Goal: Information Seeking & Learning: Check status

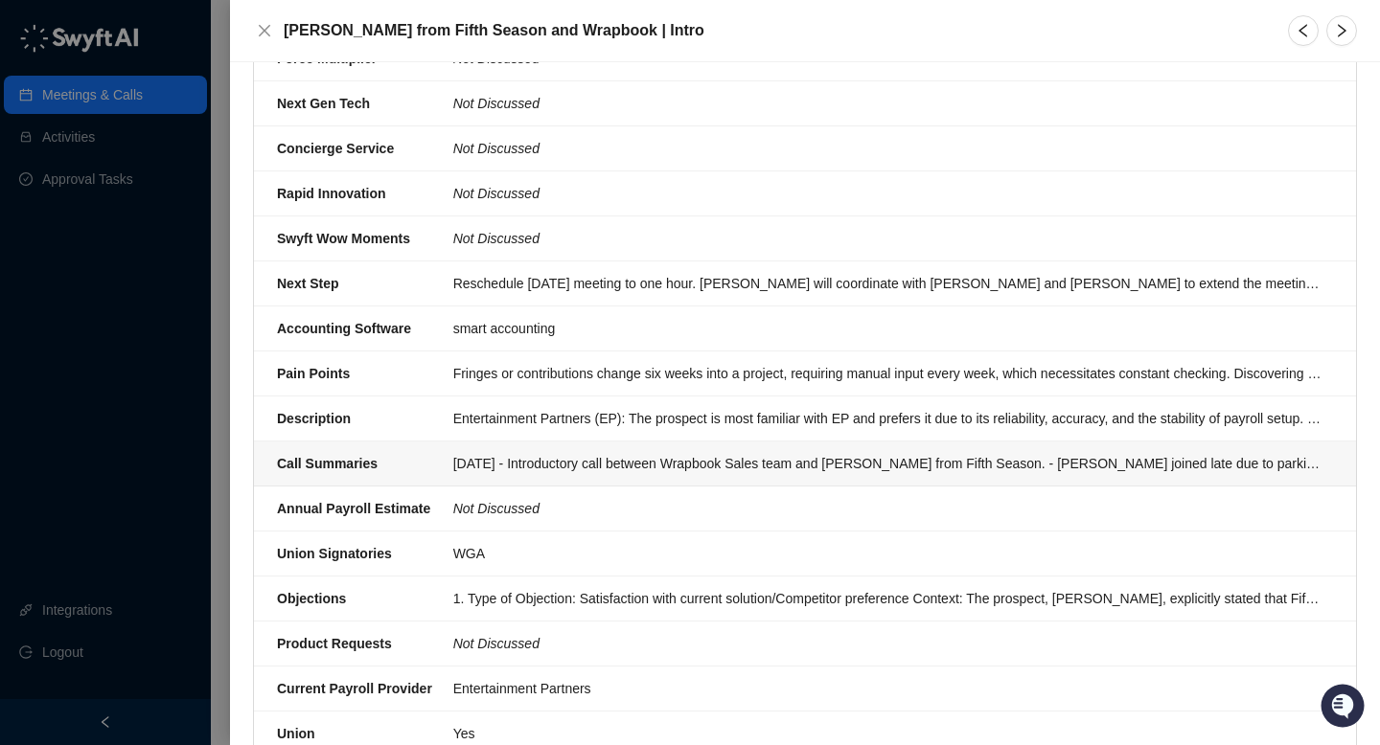
scroll to position [687, 0]
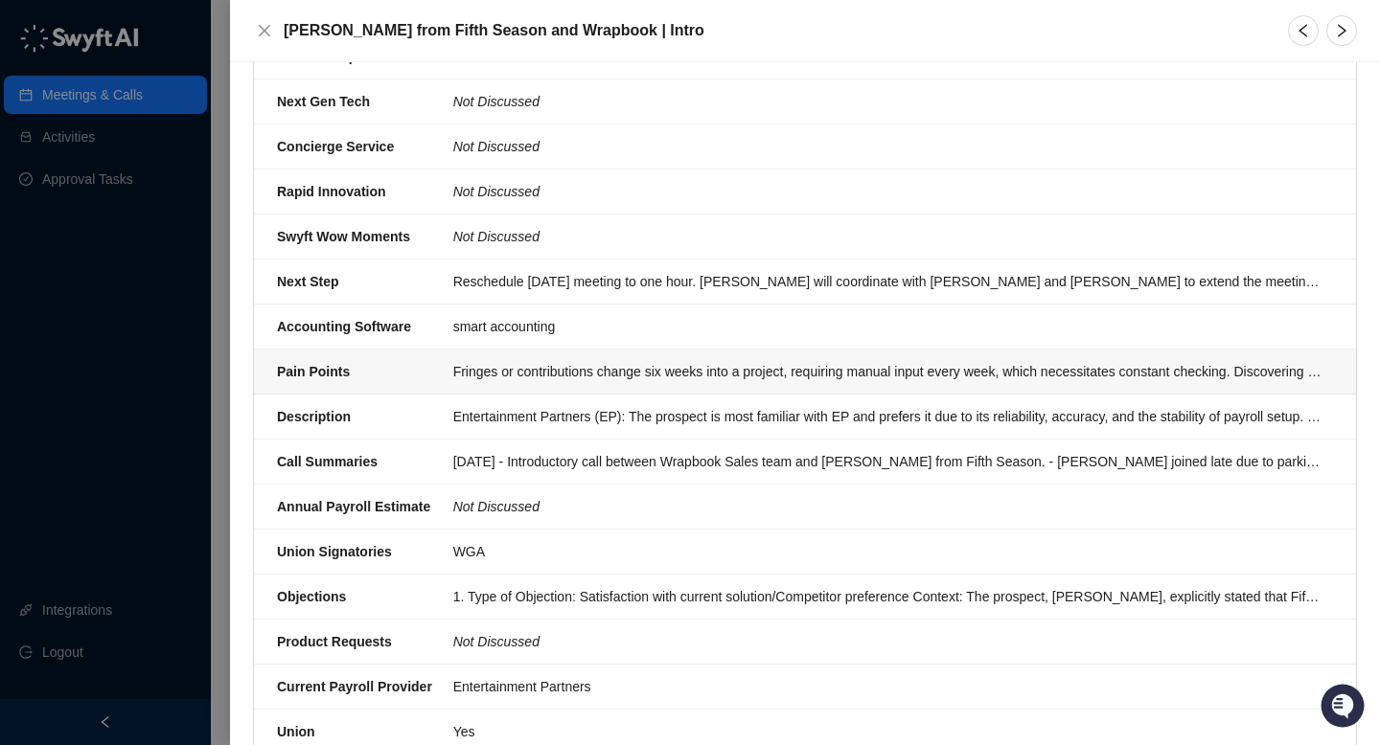
click at [600, 361] on div "Fringes or contributions change six weeks into a project, requiring manual inpu…" at bounding box center [887, 371] width 868 height 21
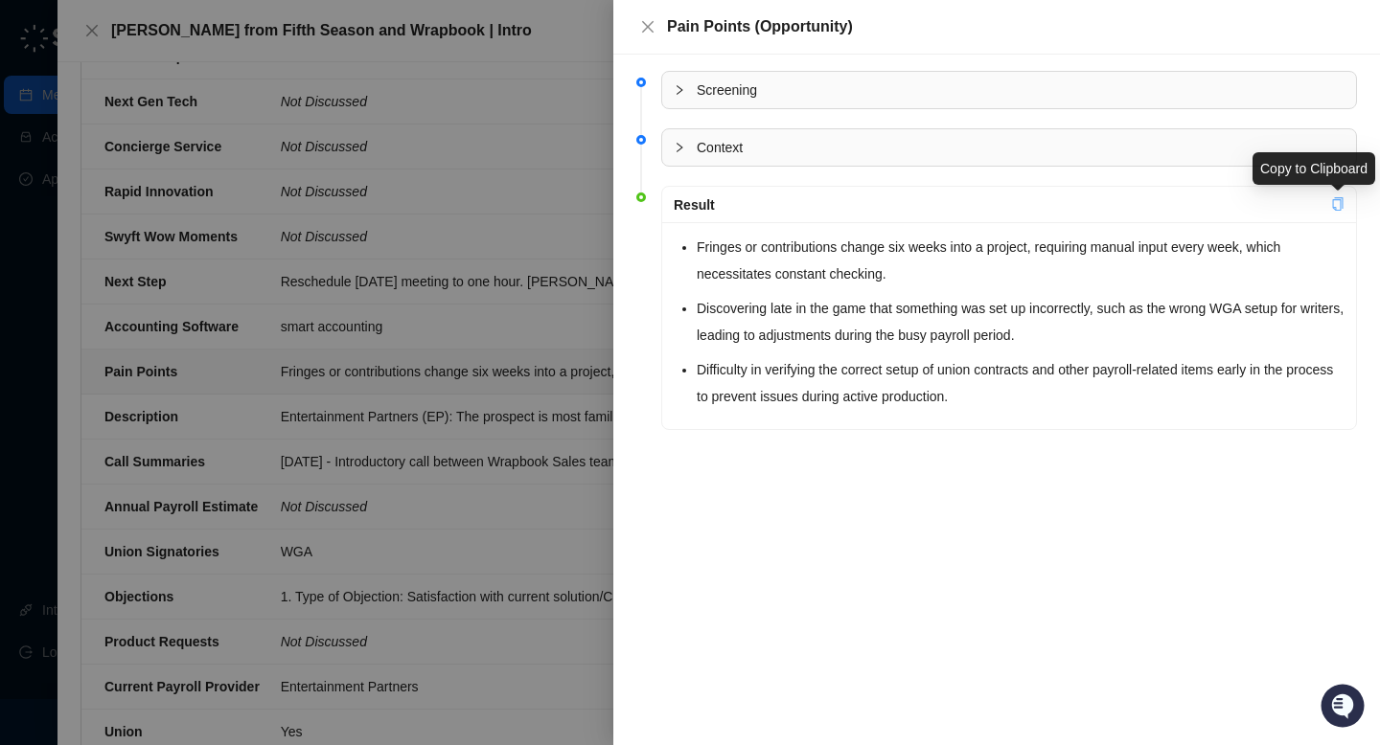
click at [1335, 206] on icon "copy" at bounding box center [1337, 203] width 13 height 13
click at [650, 31] on icon "close" at bounding box center [647, 26] width 15 height 15
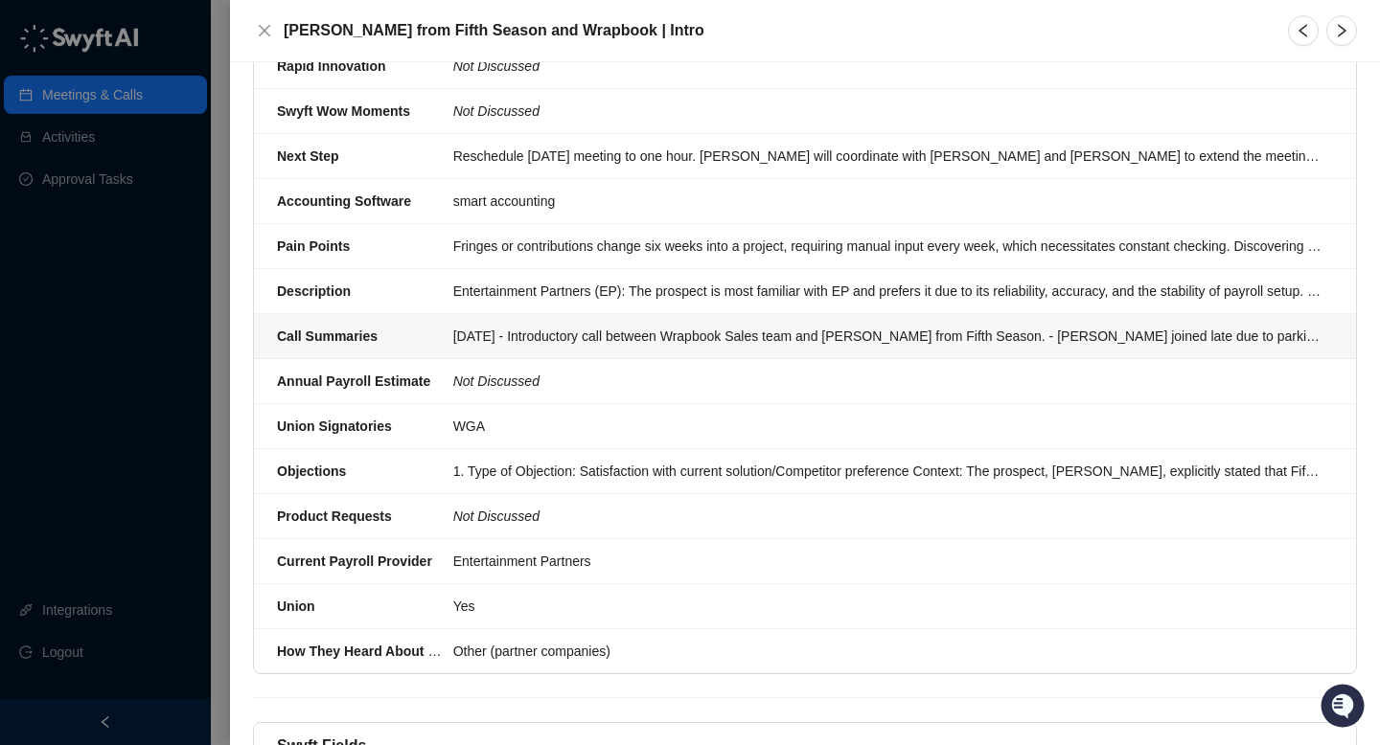
scroll to position [848, 0]
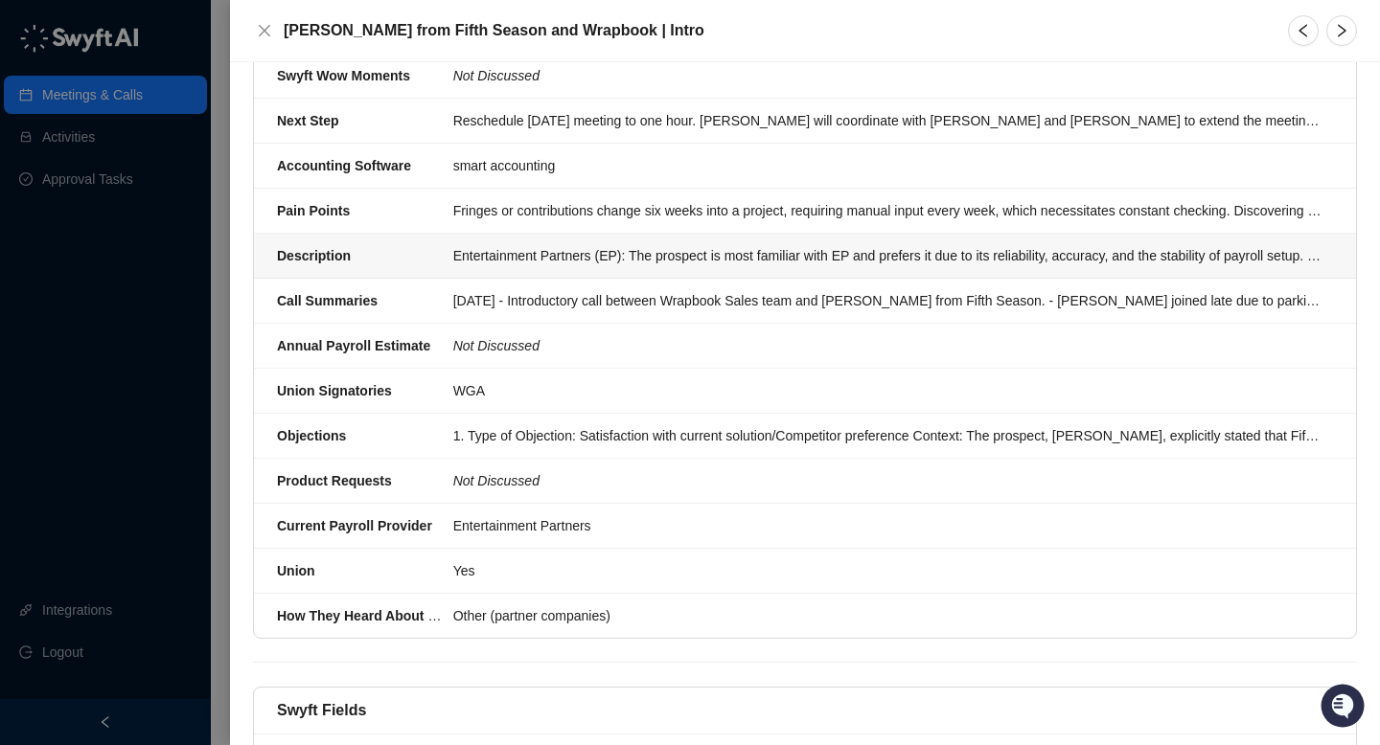
click at [500, 245] on div "Entertainment Partners (EP): The prospect is most familiar with EP and prefers …" at bounding box center [887, 255] width 868 height 21
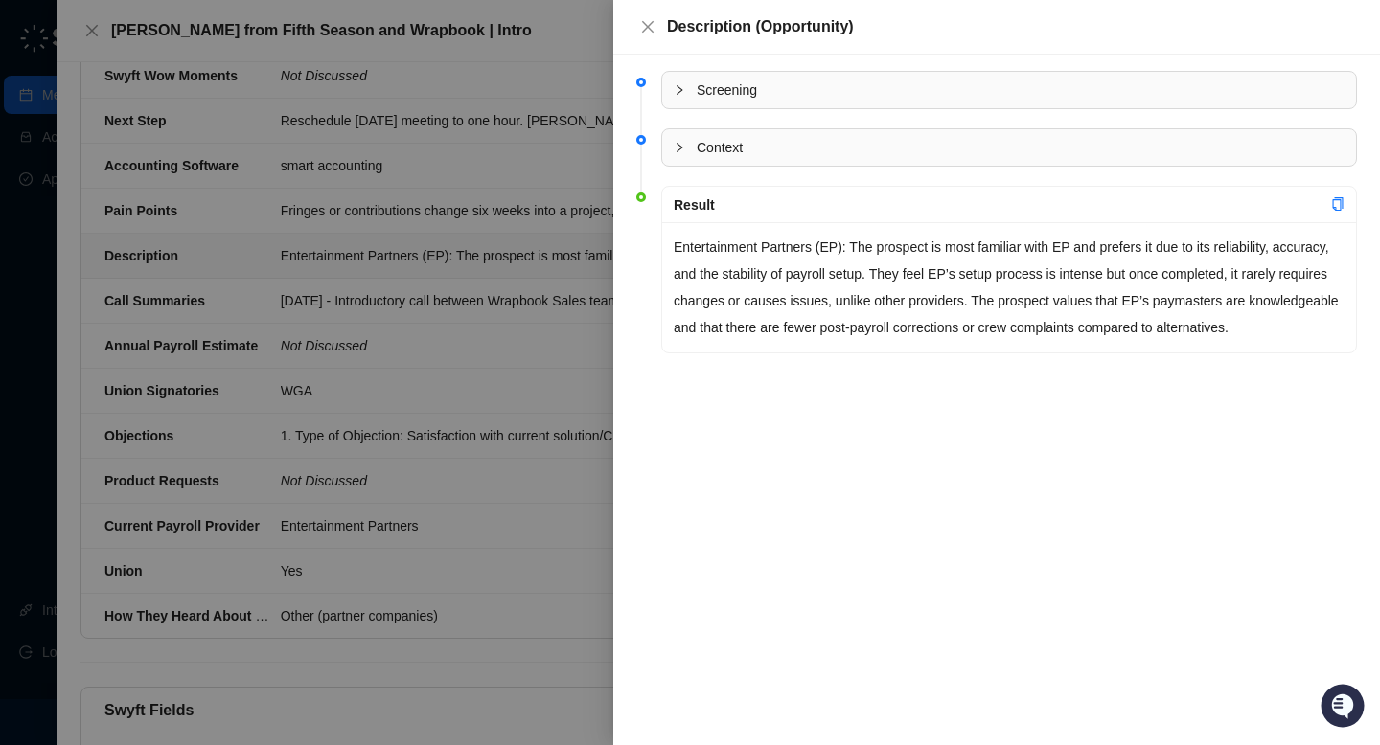
click at [458, 296] on div at bounding box center [690, 372] width 1380 height 745
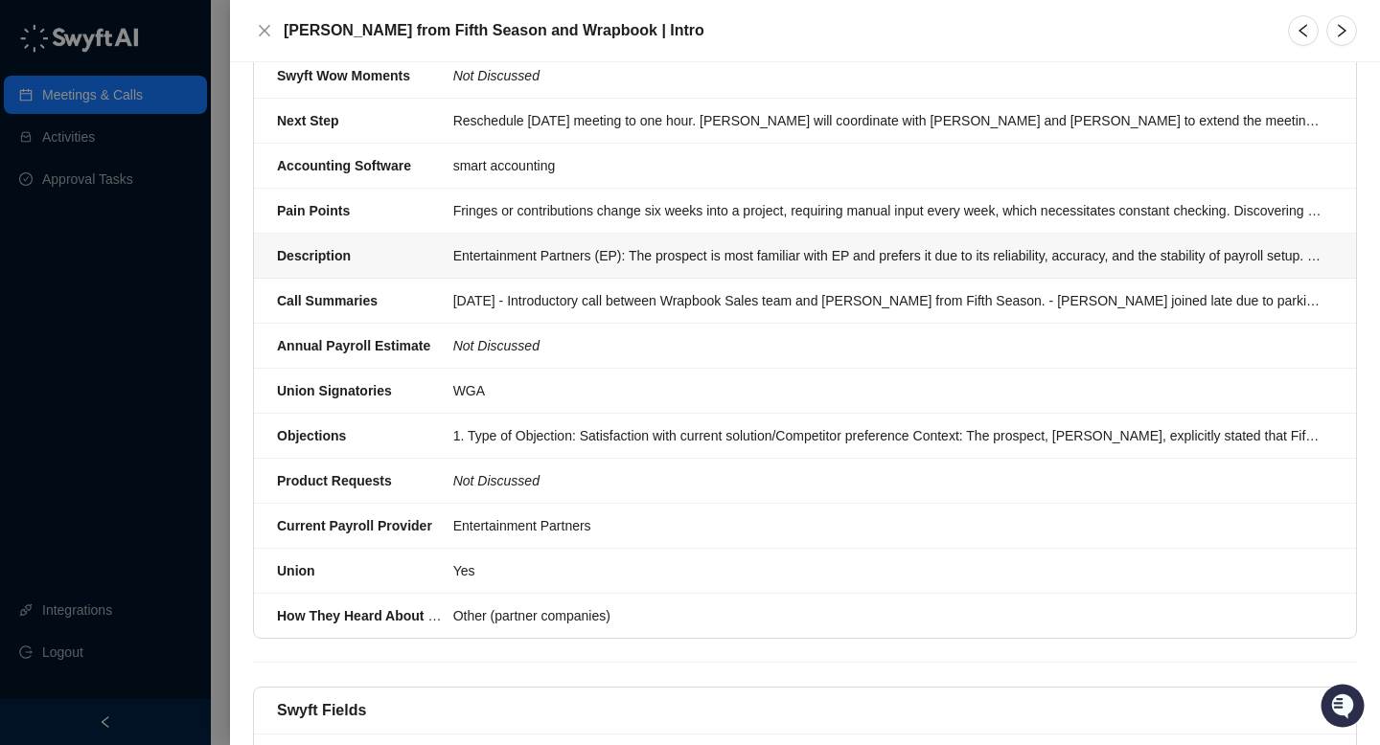
click at [481, 245] on div "Entertainment Partners (EP): The prospect is most familiar with EP and prefers …" at bounding box center [887, 255] width 868 height 21
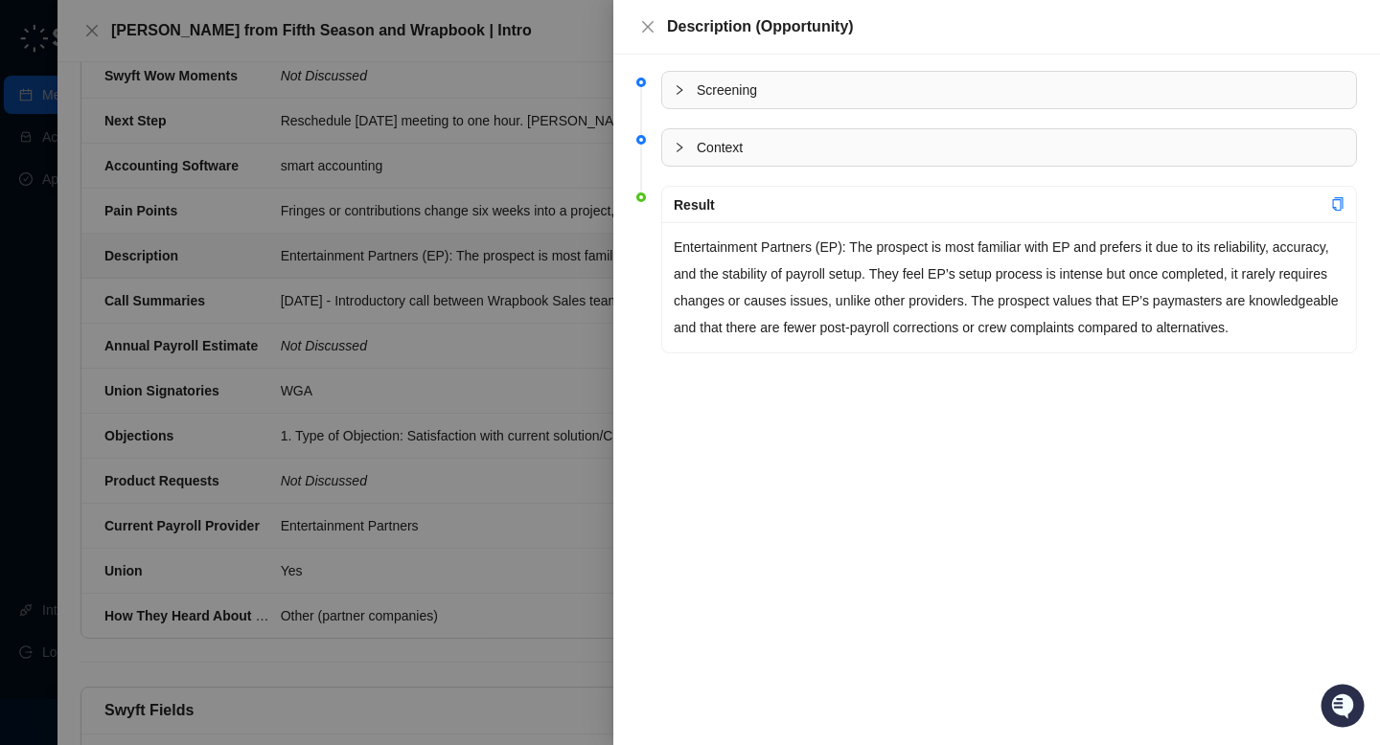
click at [534, 38] on div at bounding box center [690, 372] width 1380 height 745
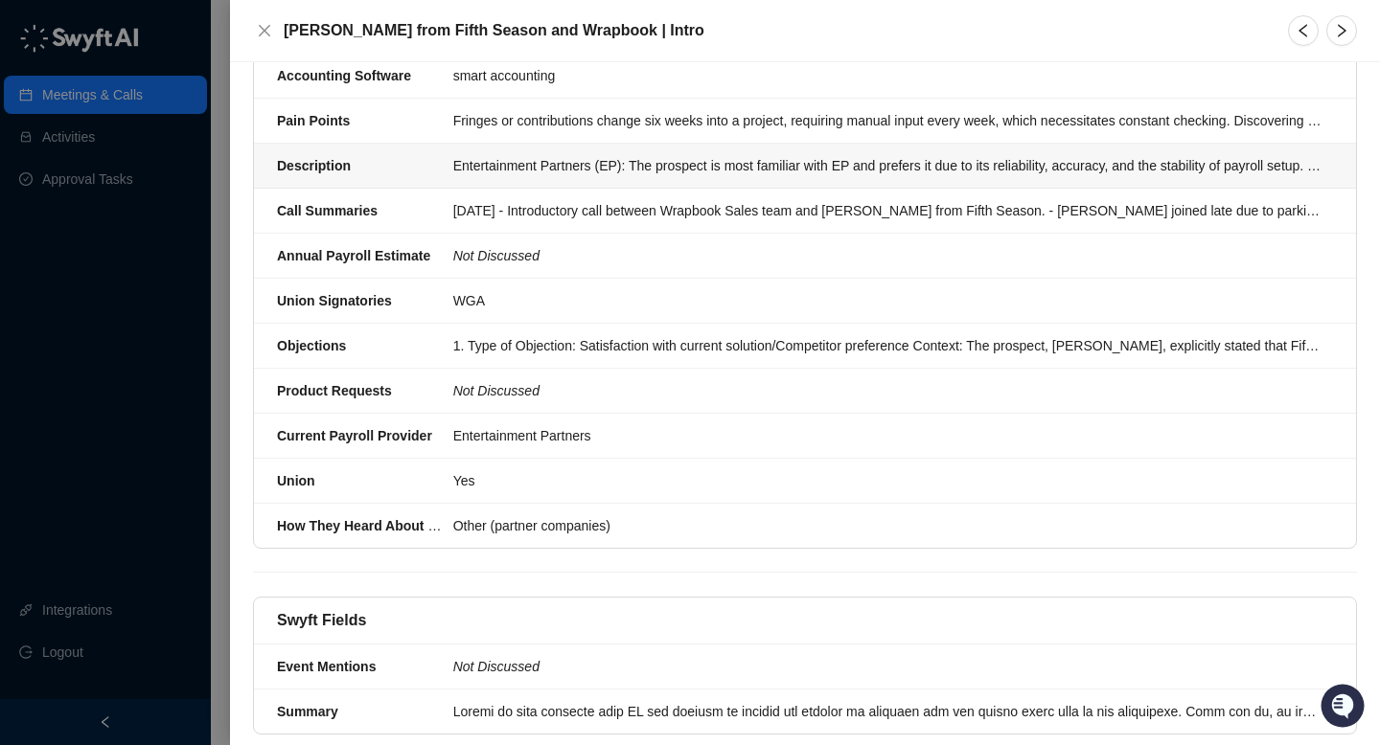
scroll to position [979, 0]
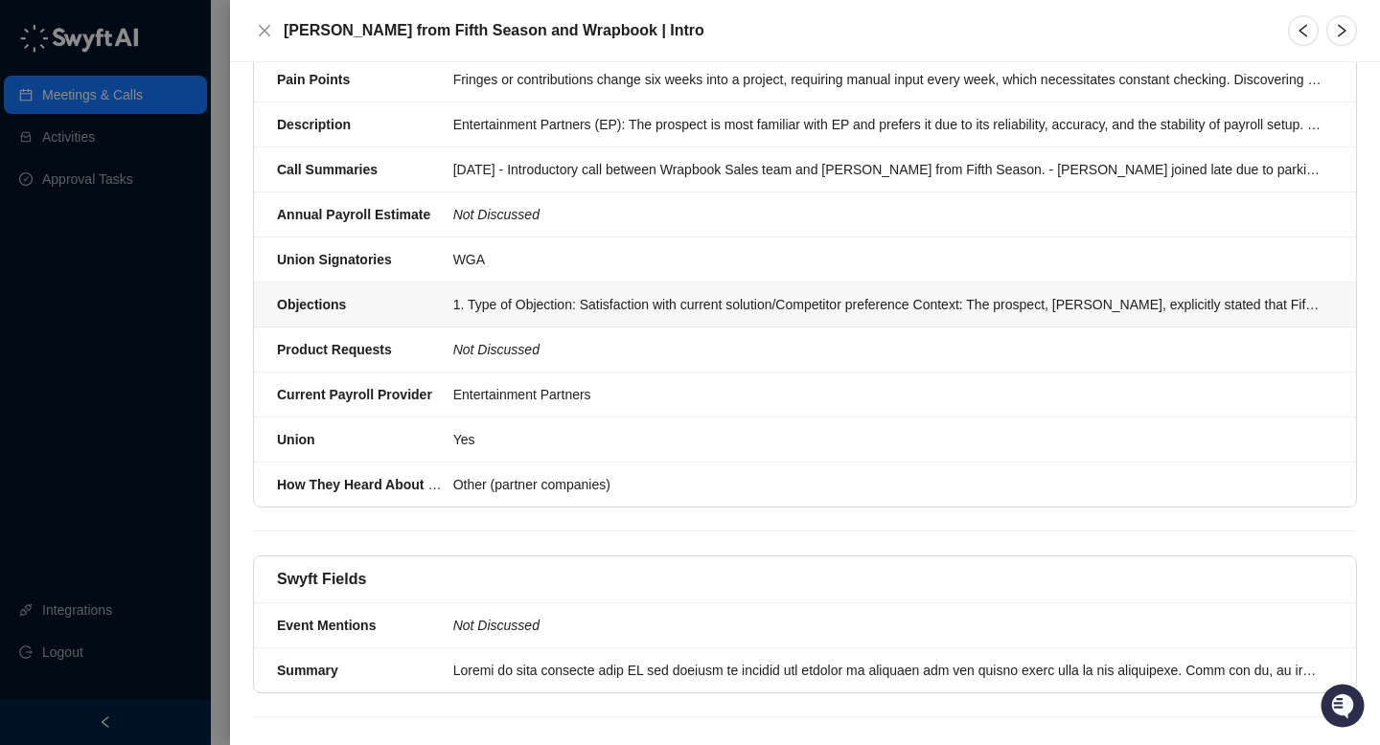
click at [705, 294] on div "1. Type of Objection: Satisfaction with current solution/Competitor preference …" at bounding box center [887, 304] width 868 height 21
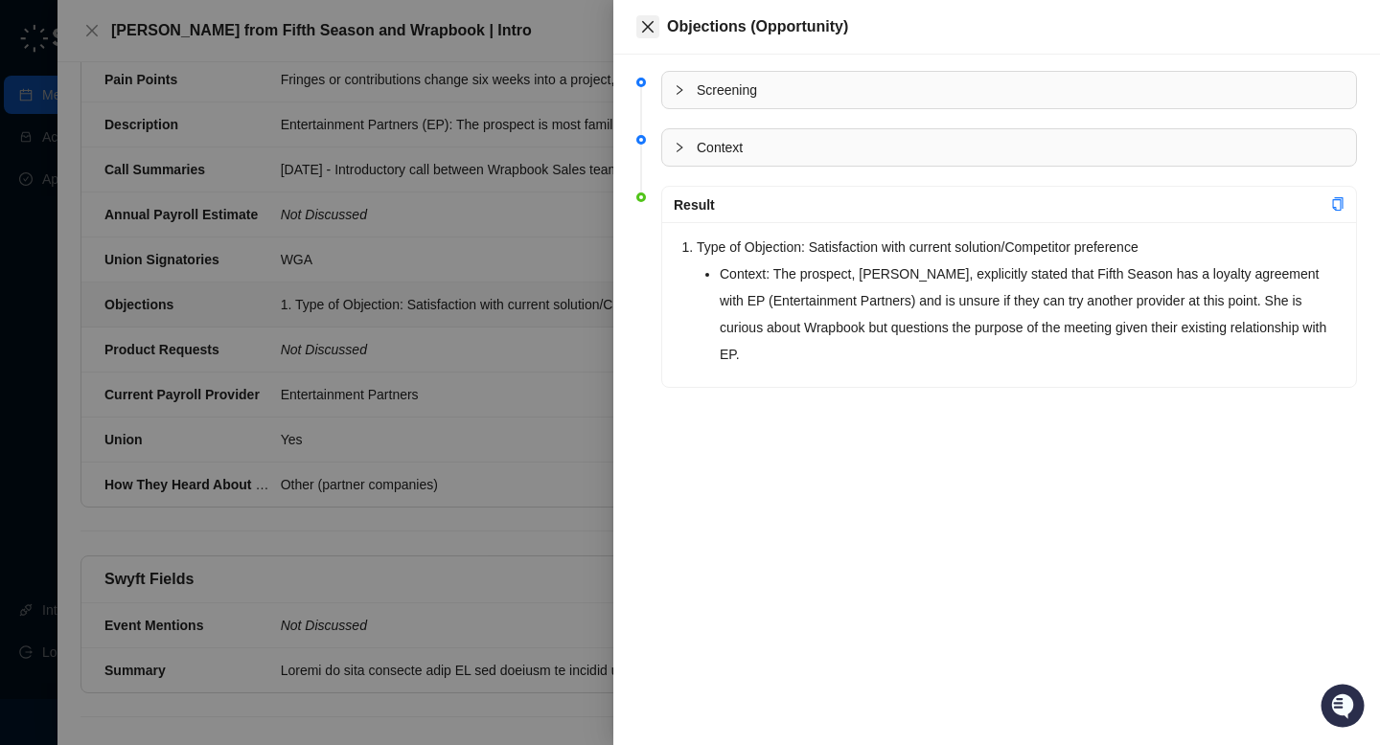
click at [641, 23] on icon "close" at bounding box center [647, 26] width 15 height 15
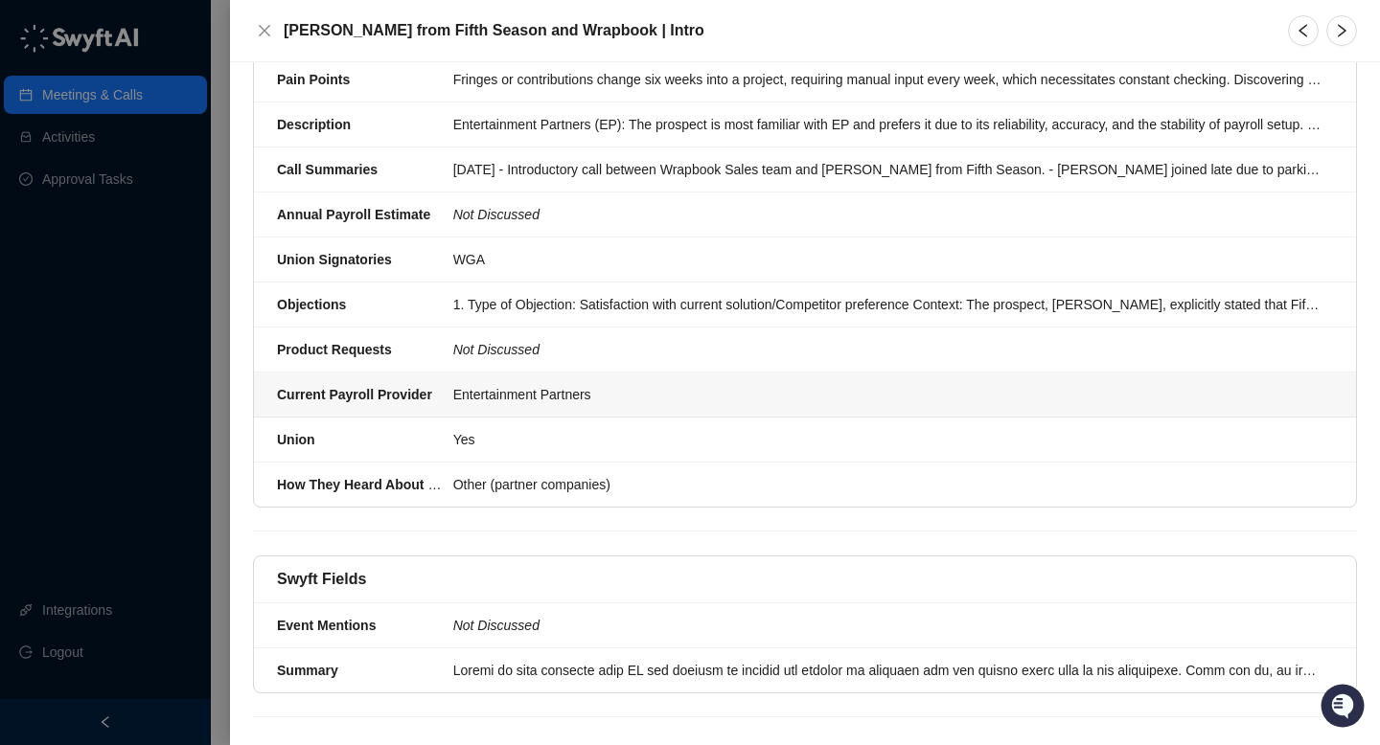
click at [504, 384] on div "Entertainment Partners" at bounding box center [887, 394] width 868 height 21
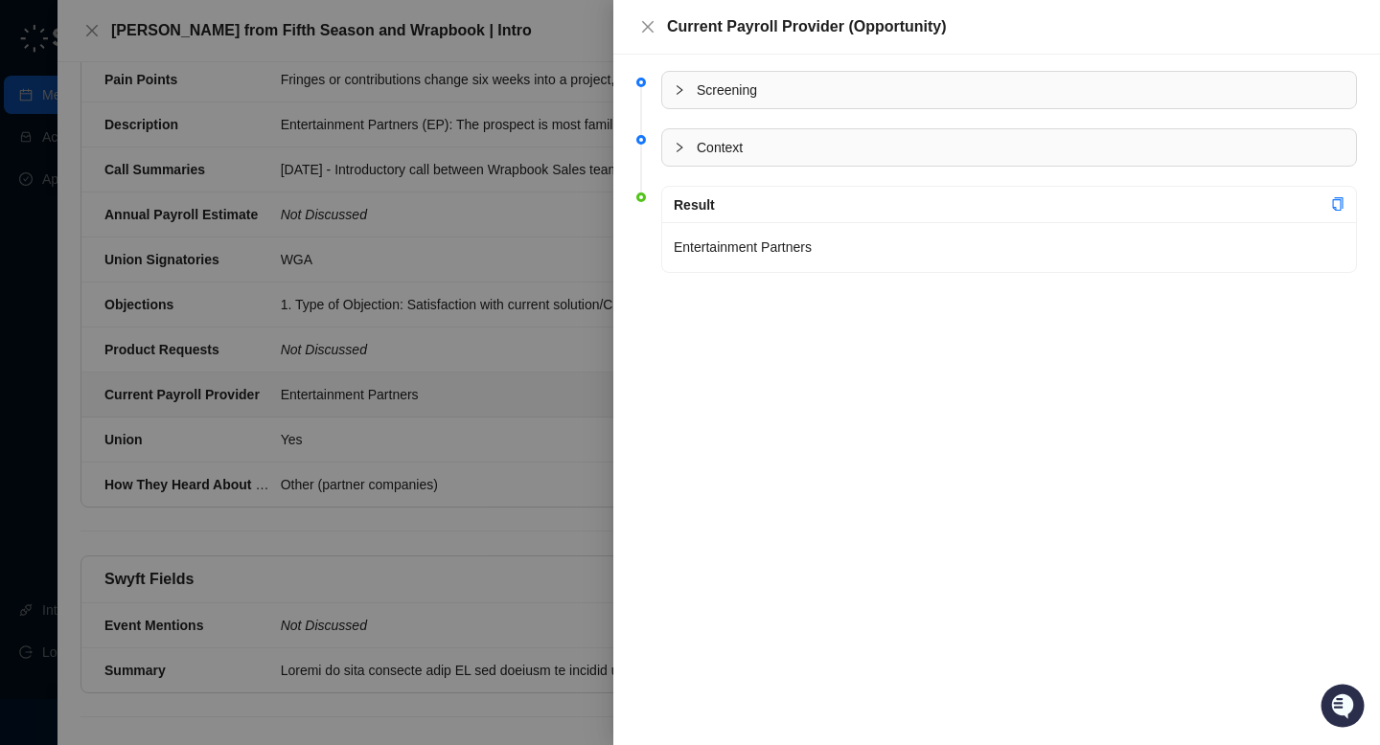
click at [353, 316] on div at bounding box center [690, 372] width 1380 height 745
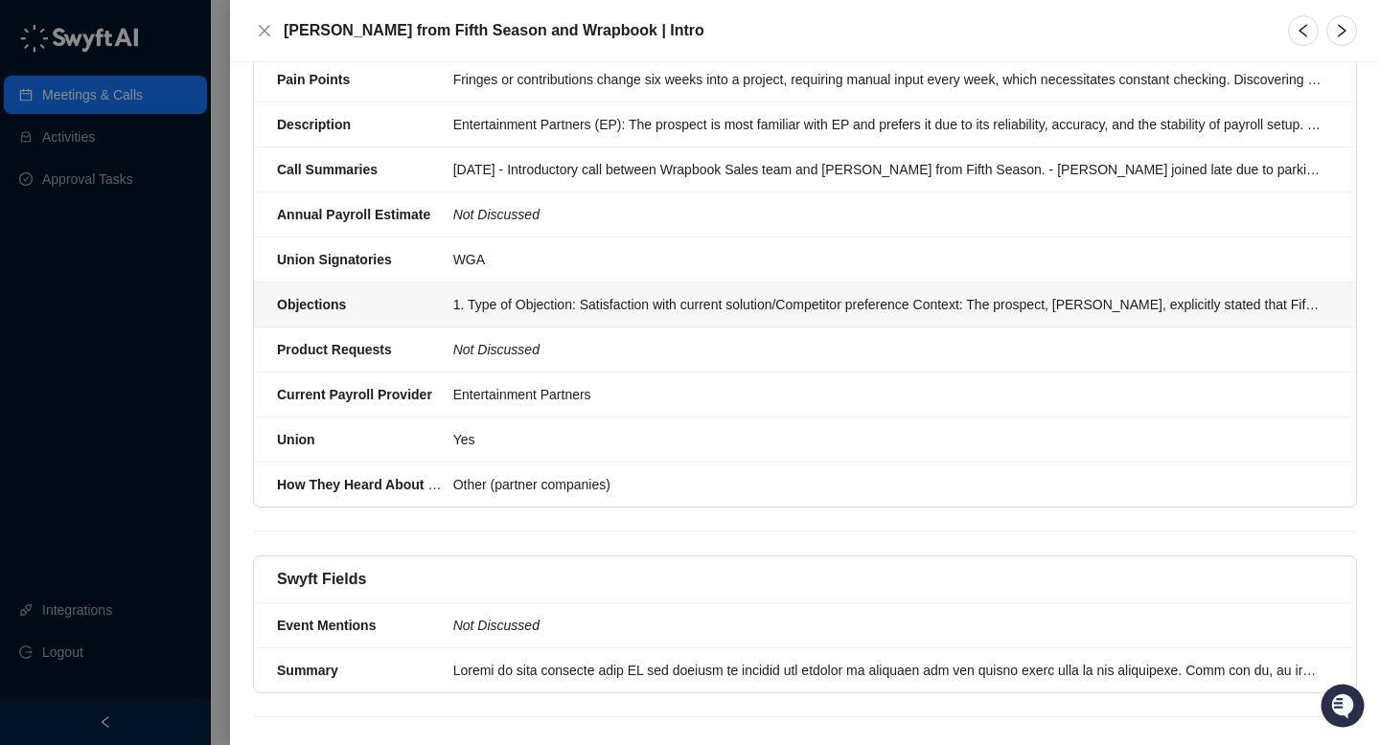
click at [500, 294] on div "1. Type of Objection: Satisfaction with current solution/Competitor preference …" at bounding box center [887, 304] width 868 height 21
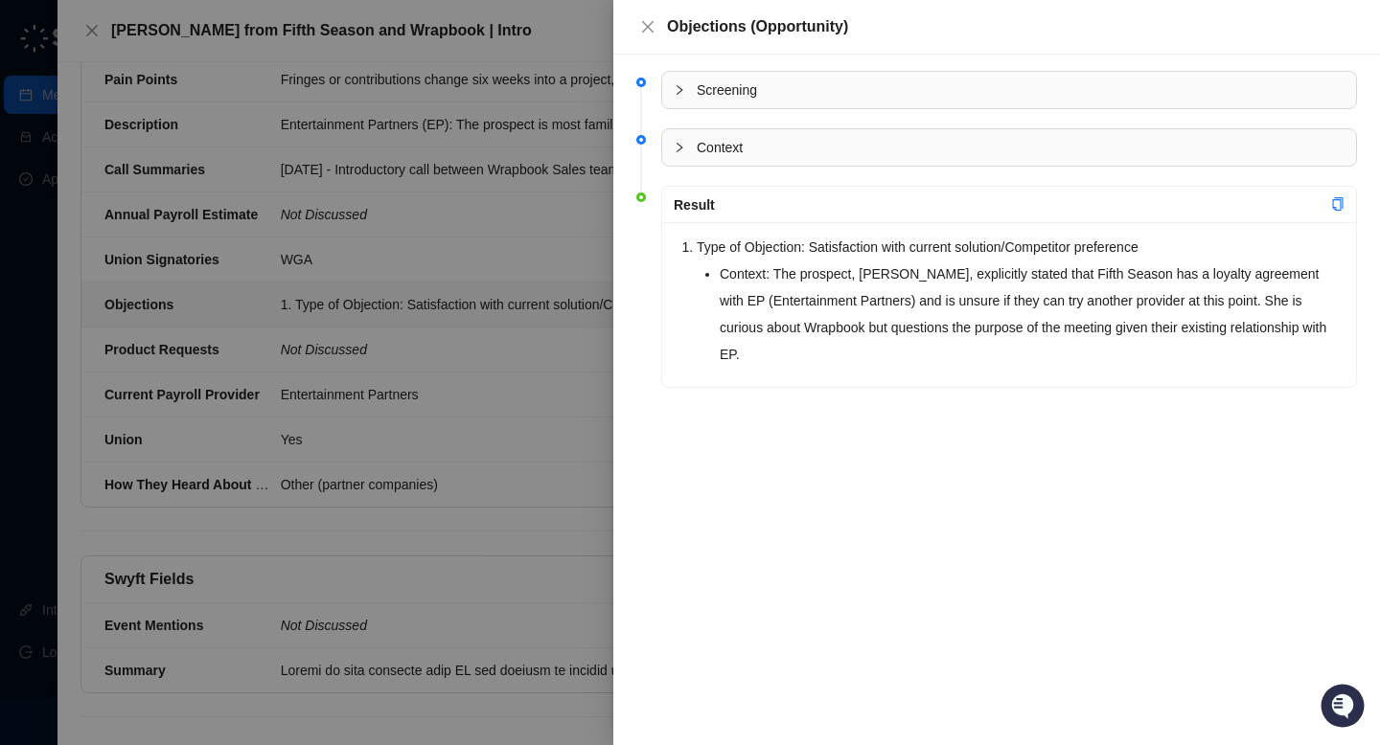
click at [472, 330] on div at bounding box center [690, 372] width 1380 height 745
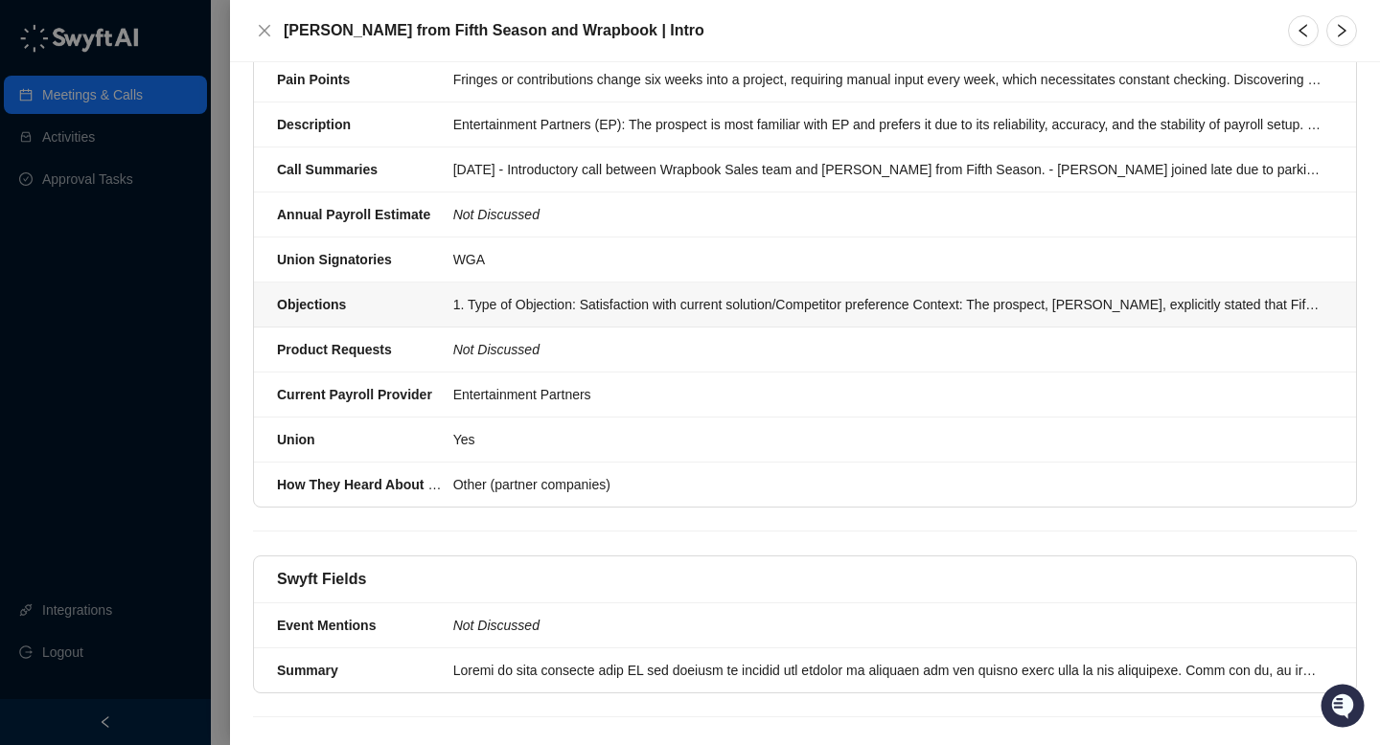
click at [570, 295] on div "1. Type of Objection: Satisfaction with current solution/Competitor preference …" at bounding box center [887, 304] width 868 height 21
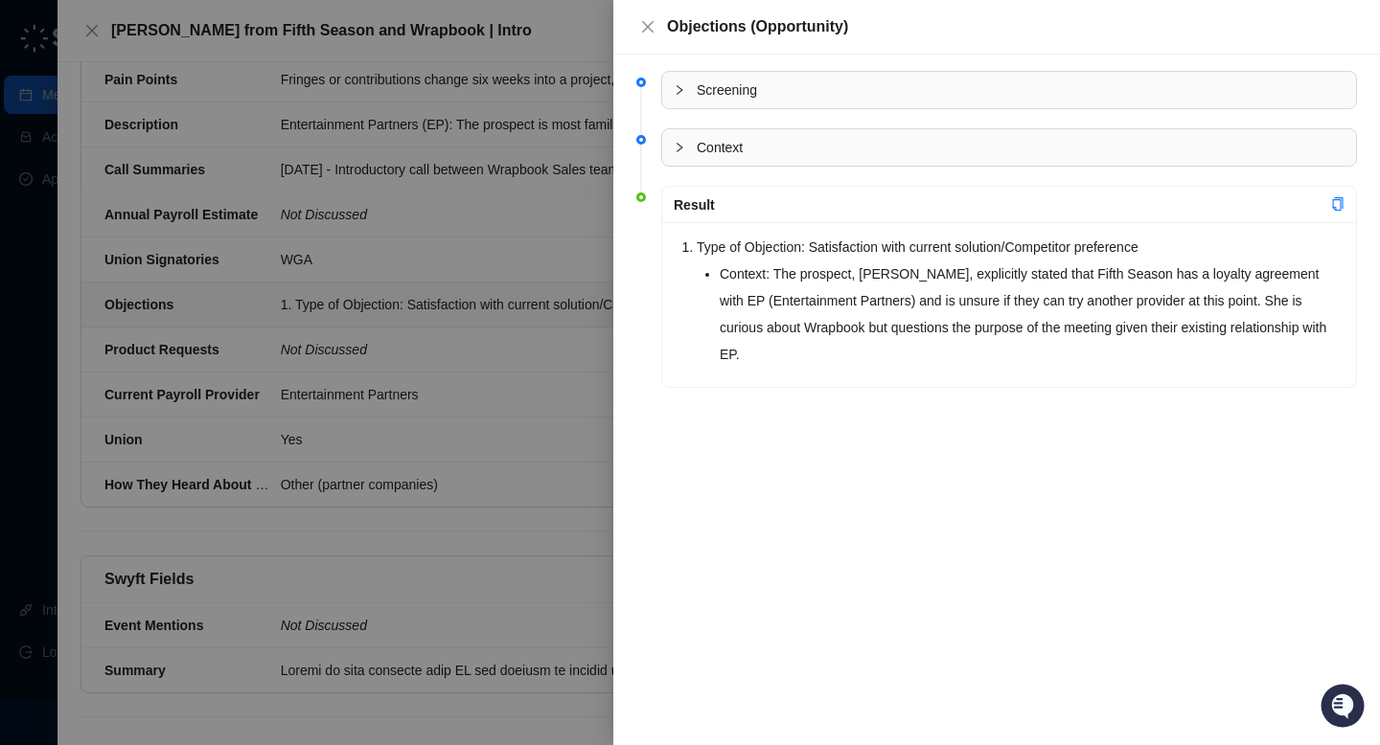
click at [570, 295] on div at bounding box center [690, 372] width 1380 height 745
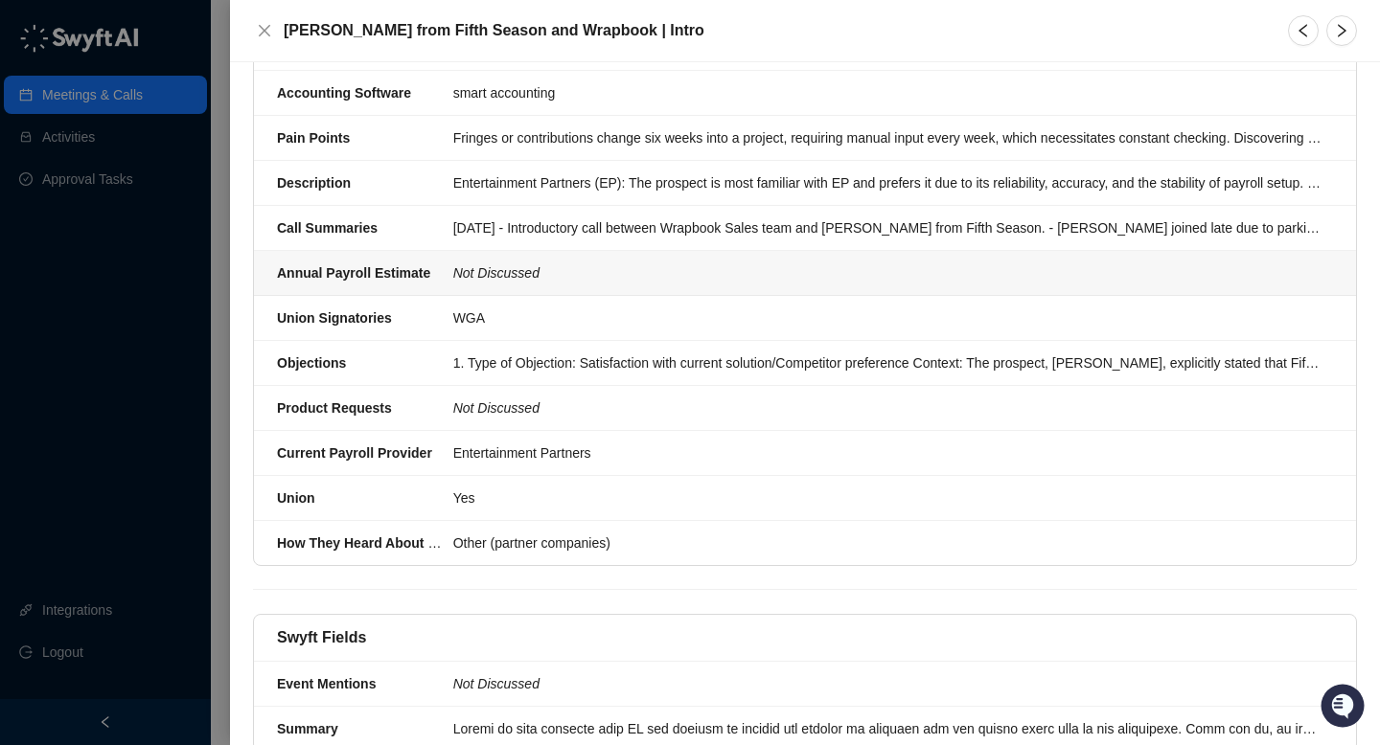
scroll to position [914, 0]
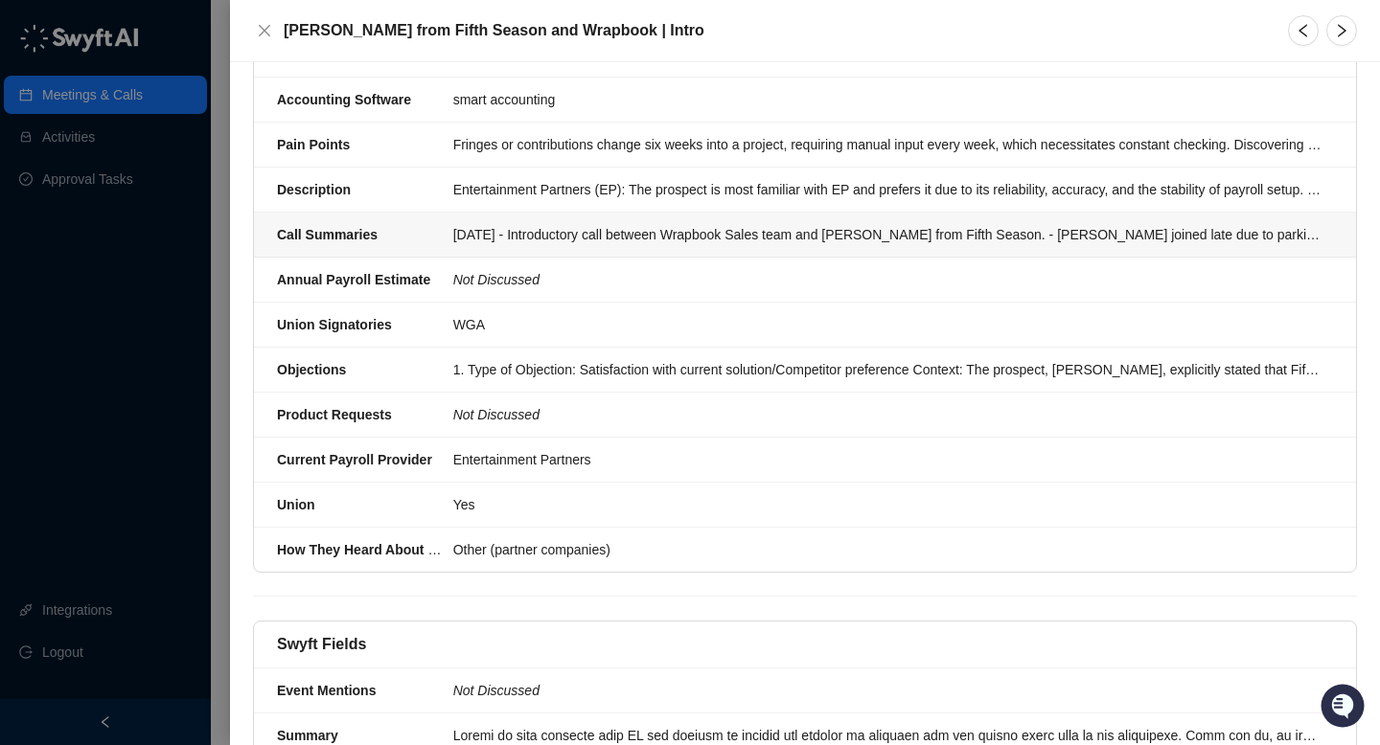
click at [526, 224] on div "[DATE] - Introductory call between Wrapbook Sales team and [PERSON_NAME] from F…" at bounding box center [887, 234] width 868 height 21
